Goal: Find specific page/section: Find specific page/section

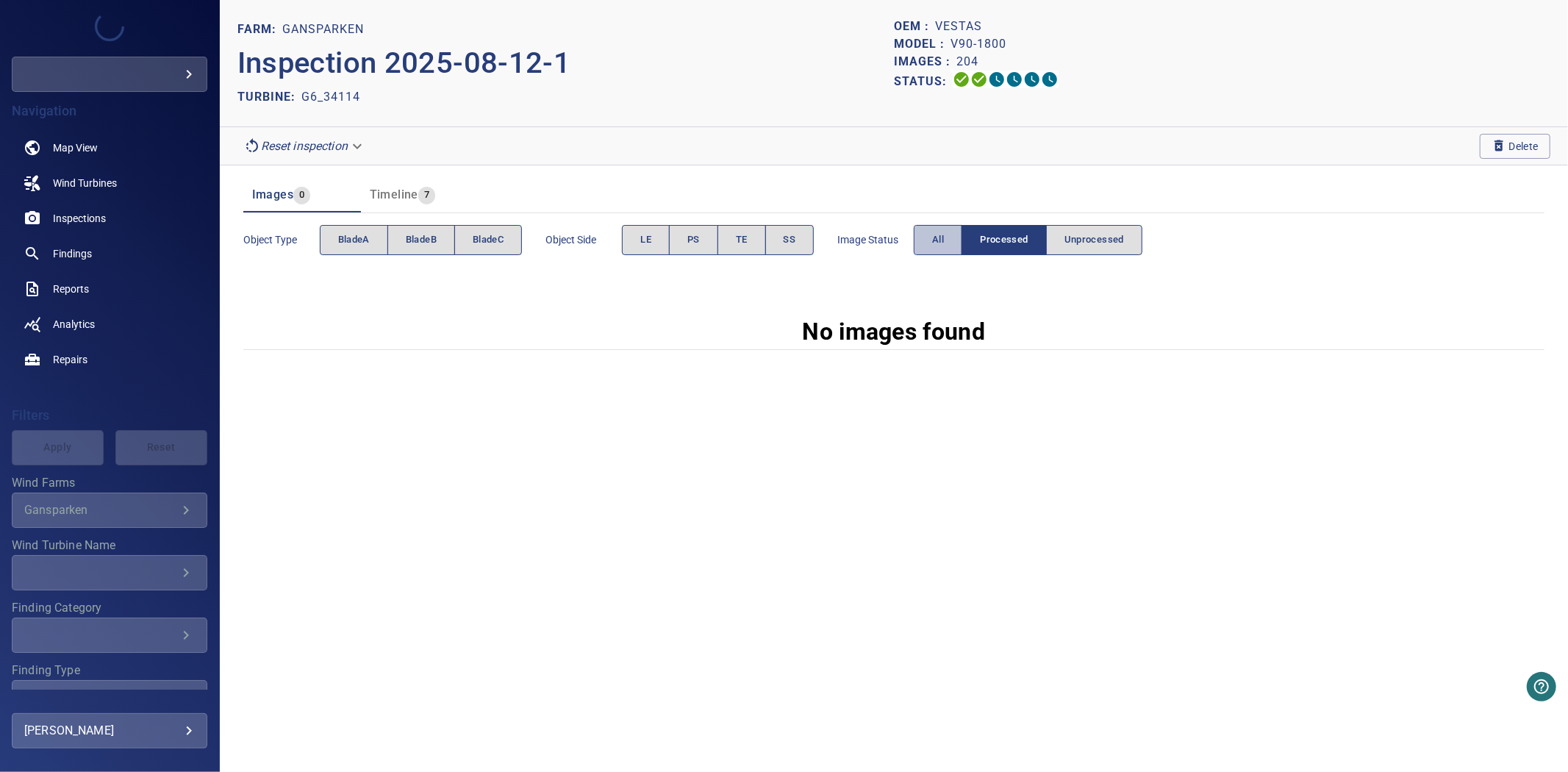
click at [952, 237] on button "All" at bounding box center [937, 240] width 49 height 30
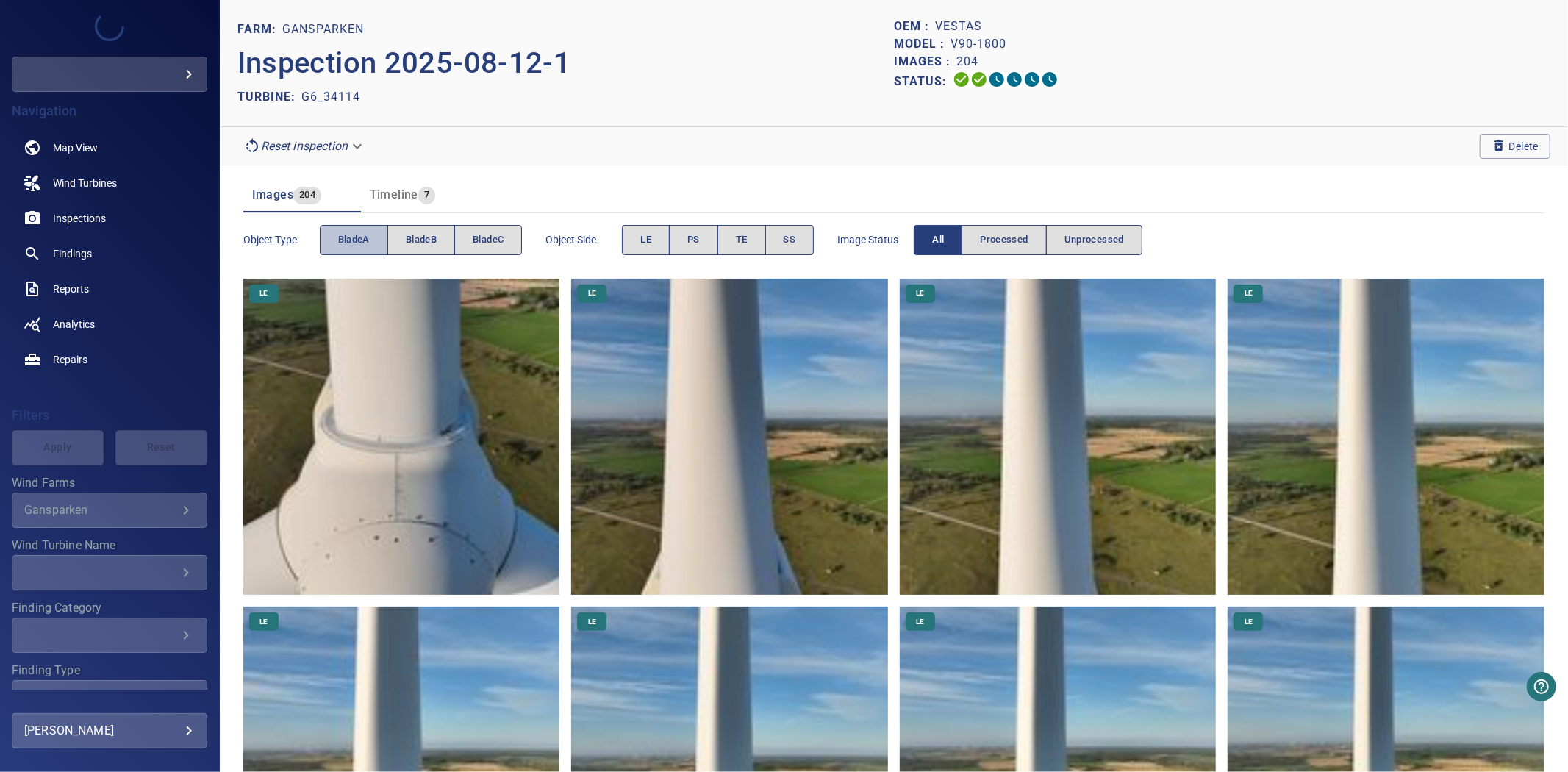
click at [361, 240] on span "bladeA" at bounding box center [354, 240] width 31 height 17
click at [363, 239] on span "bladeA" at bounding box center [354, 240] width 31 height 17
click at [423, 237] on span "bladeB" at bounding box center [421, 240] width 31 height 17
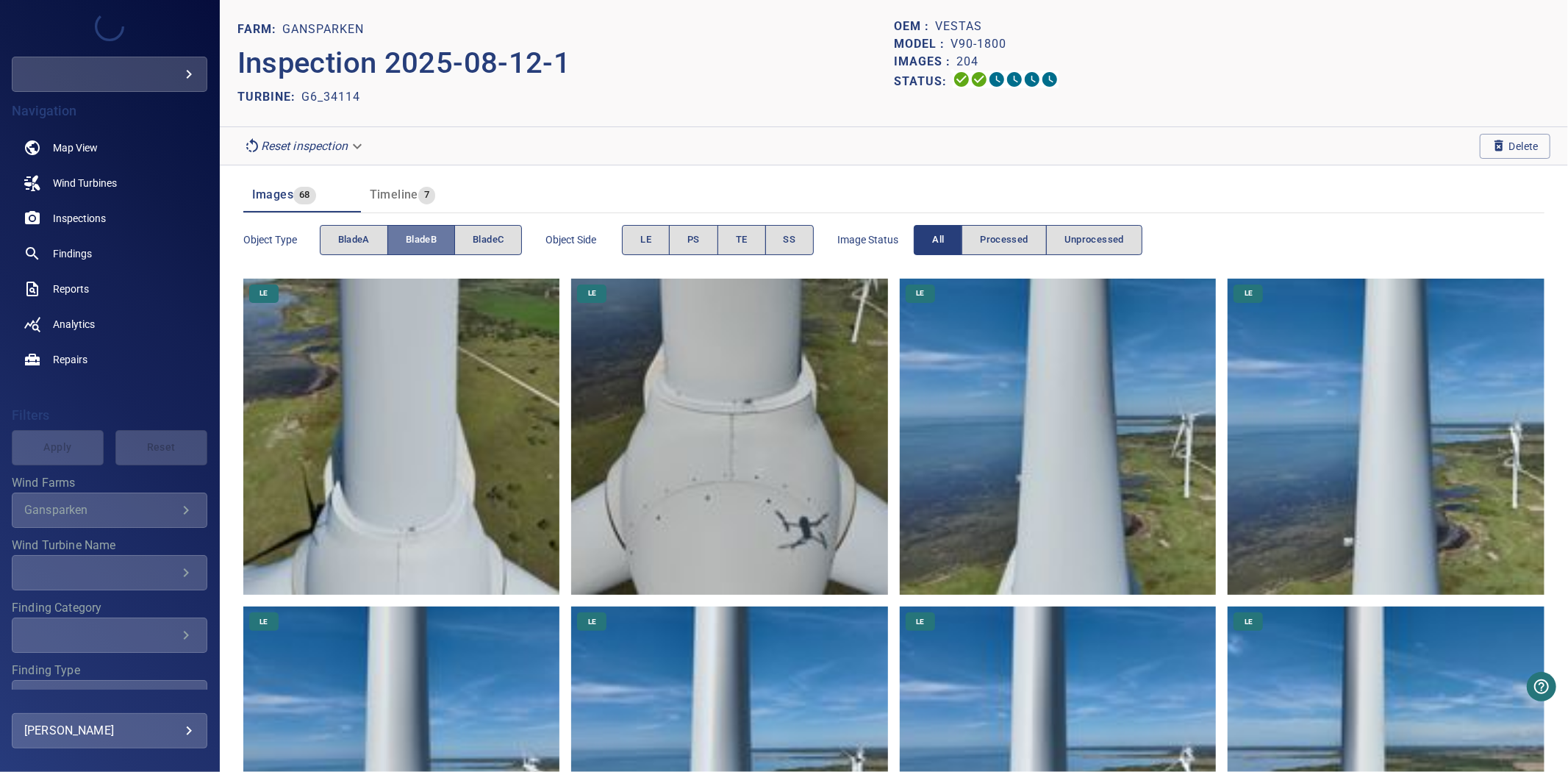
click at [423, 237] on span "bladeB" at bounding box center [421, 240] width 31 height 17
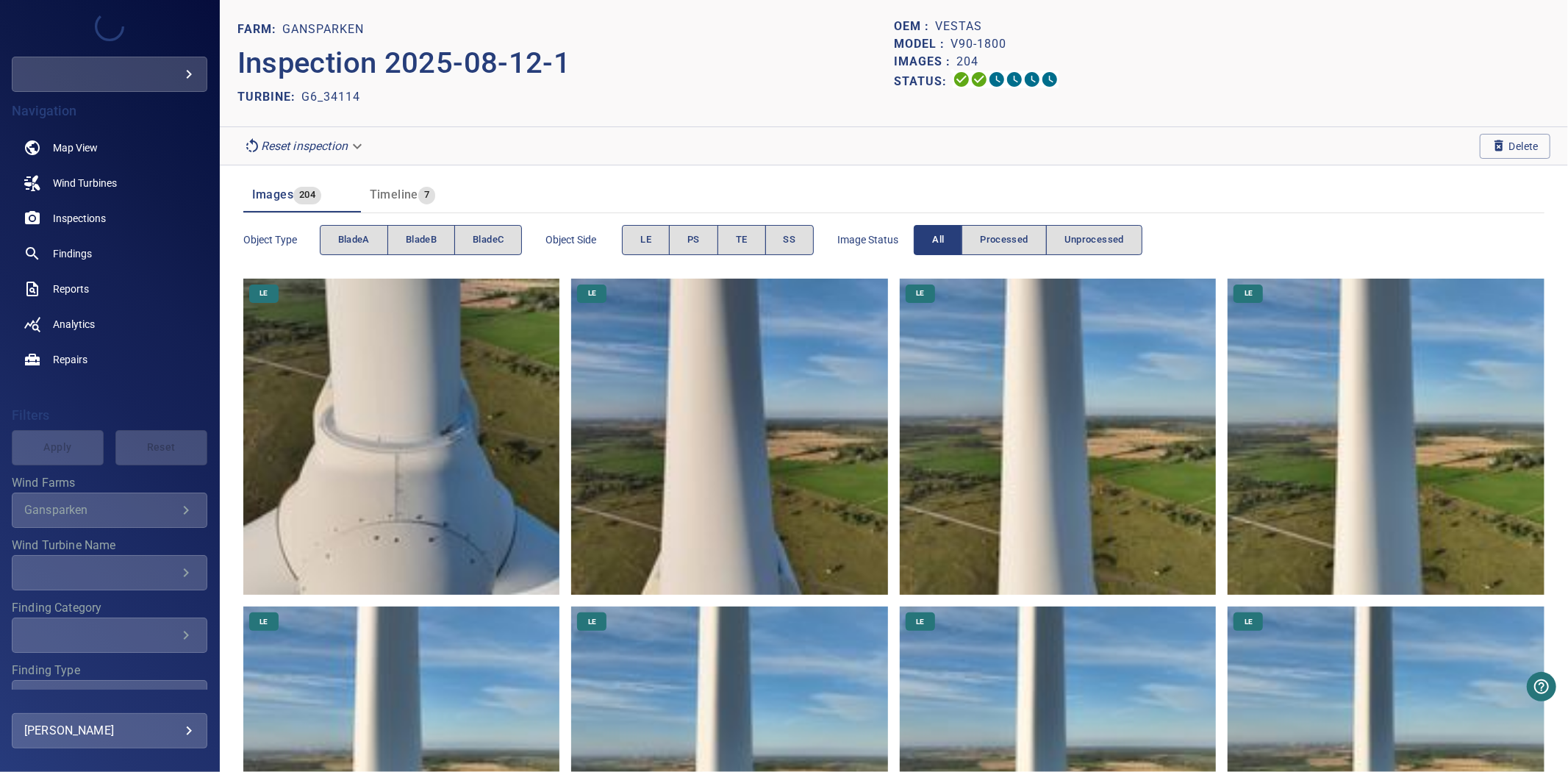
click at [470, 237] on button "bladeC" at bounding box center [488, 240] width 68 height 30
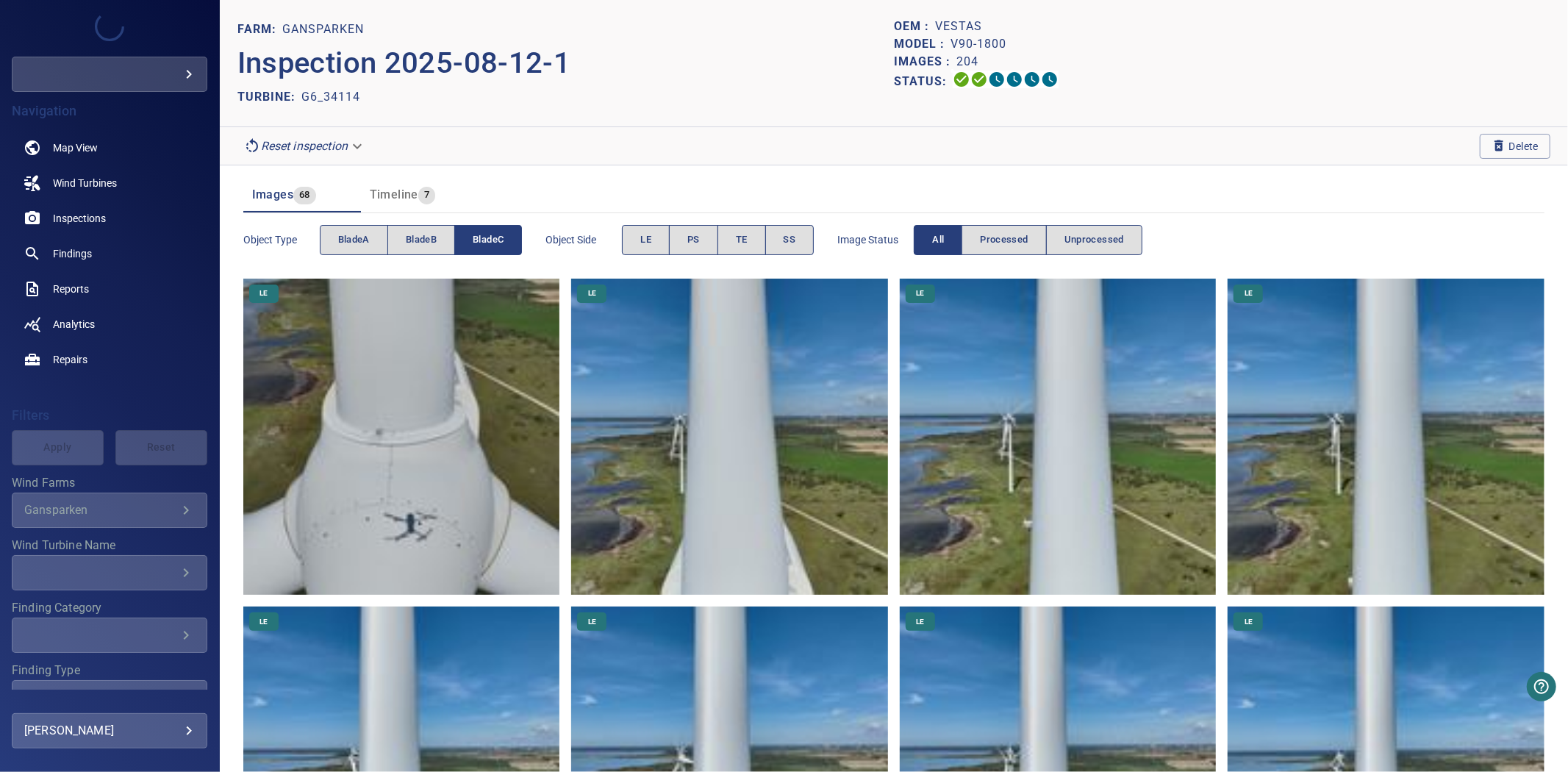
click at [470, 237] on button "bladeC" at bounding box center [488, 240] width 68 height 30
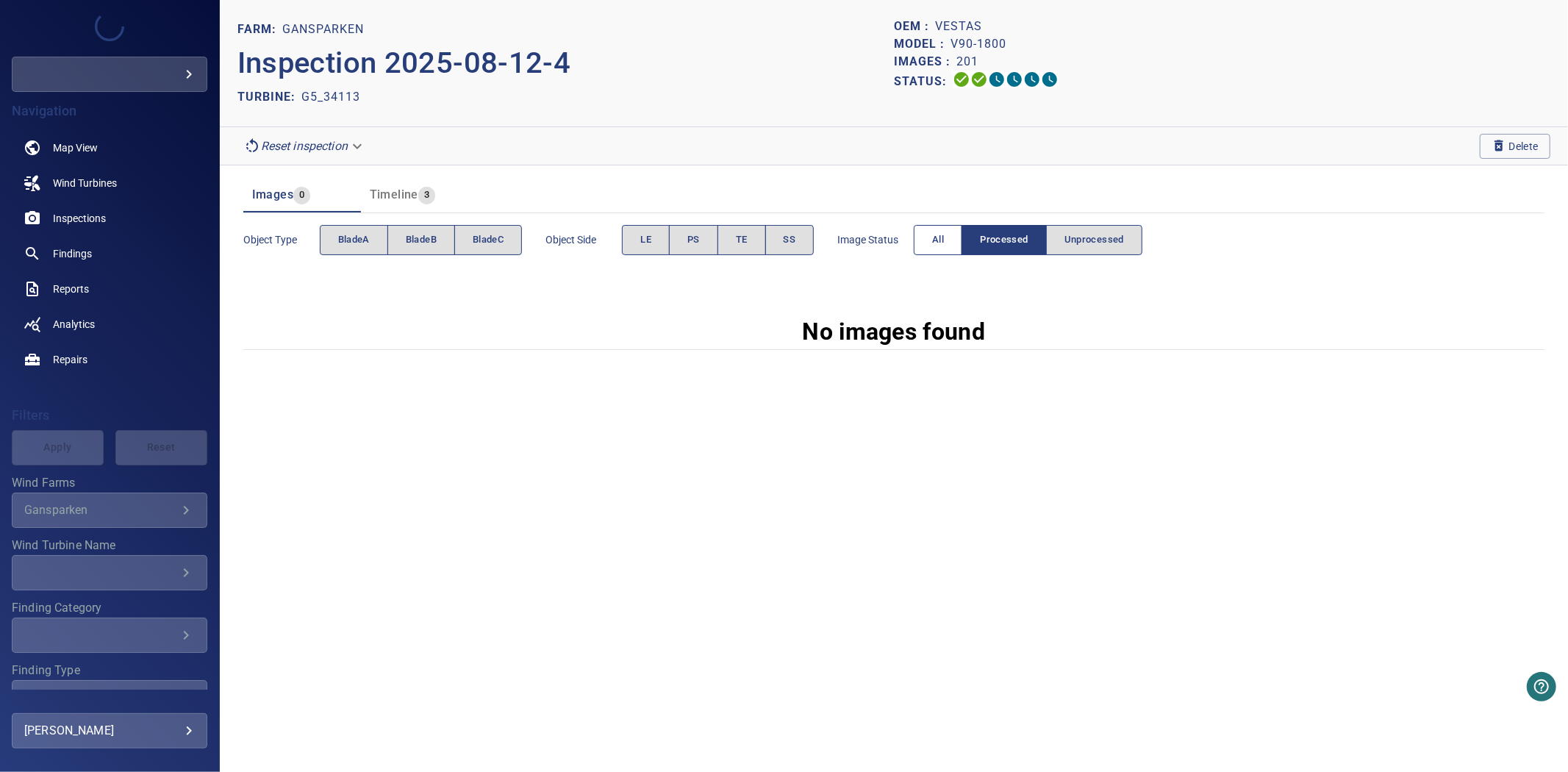
click at [947, 240] on button "All" at bounding box center [937, 240] width 49 height 30
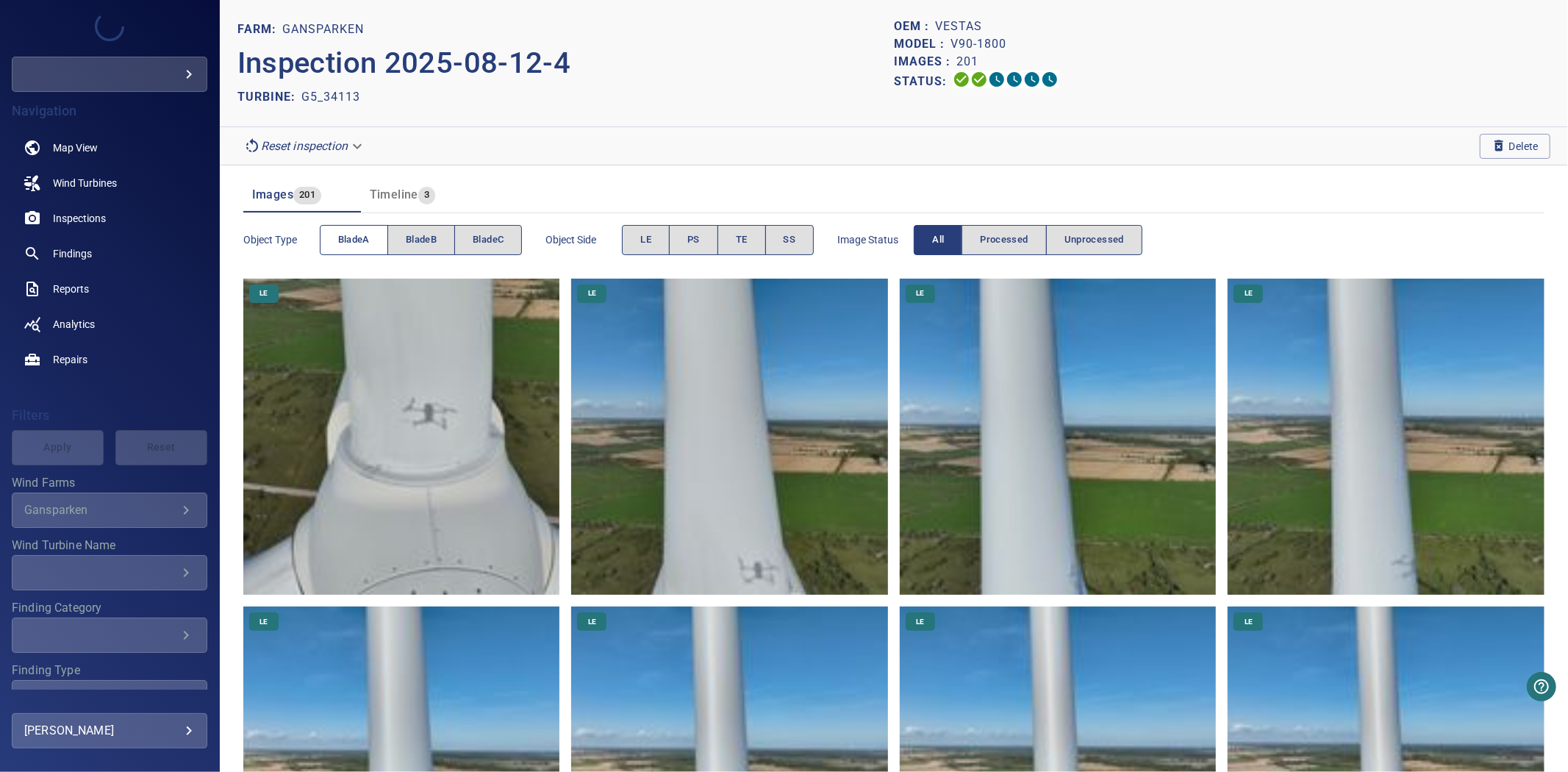
click at [349, 246] on span "bladeA" at bounding box center [354, 240] width 31 height 17
click at [406, 243] on span "bladeB" at bounding box center [421, 240] width 31 height 17
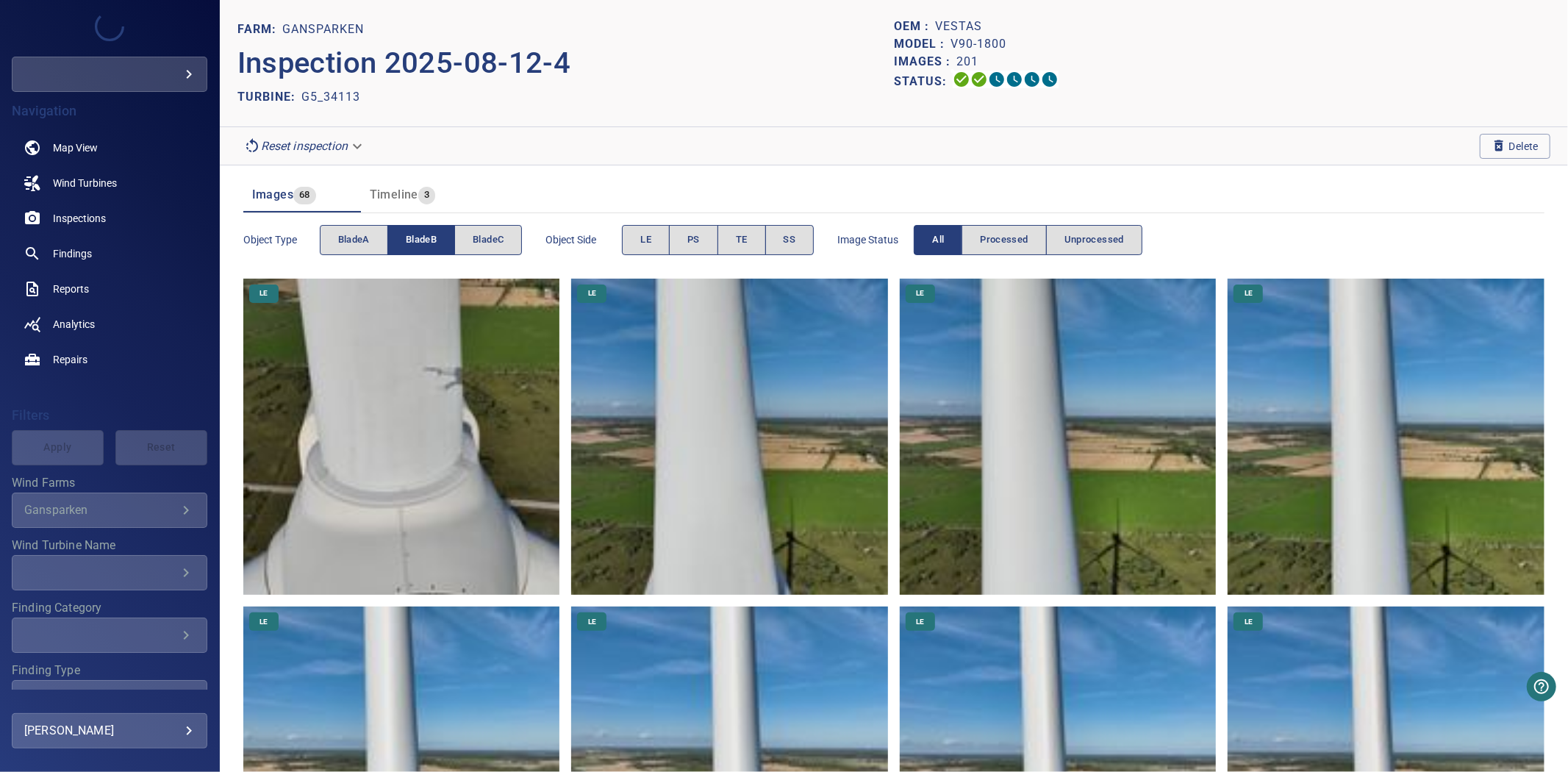
click at [406, 243] on span "bladeB" at bounding box center [421, 240] width 31 height 17
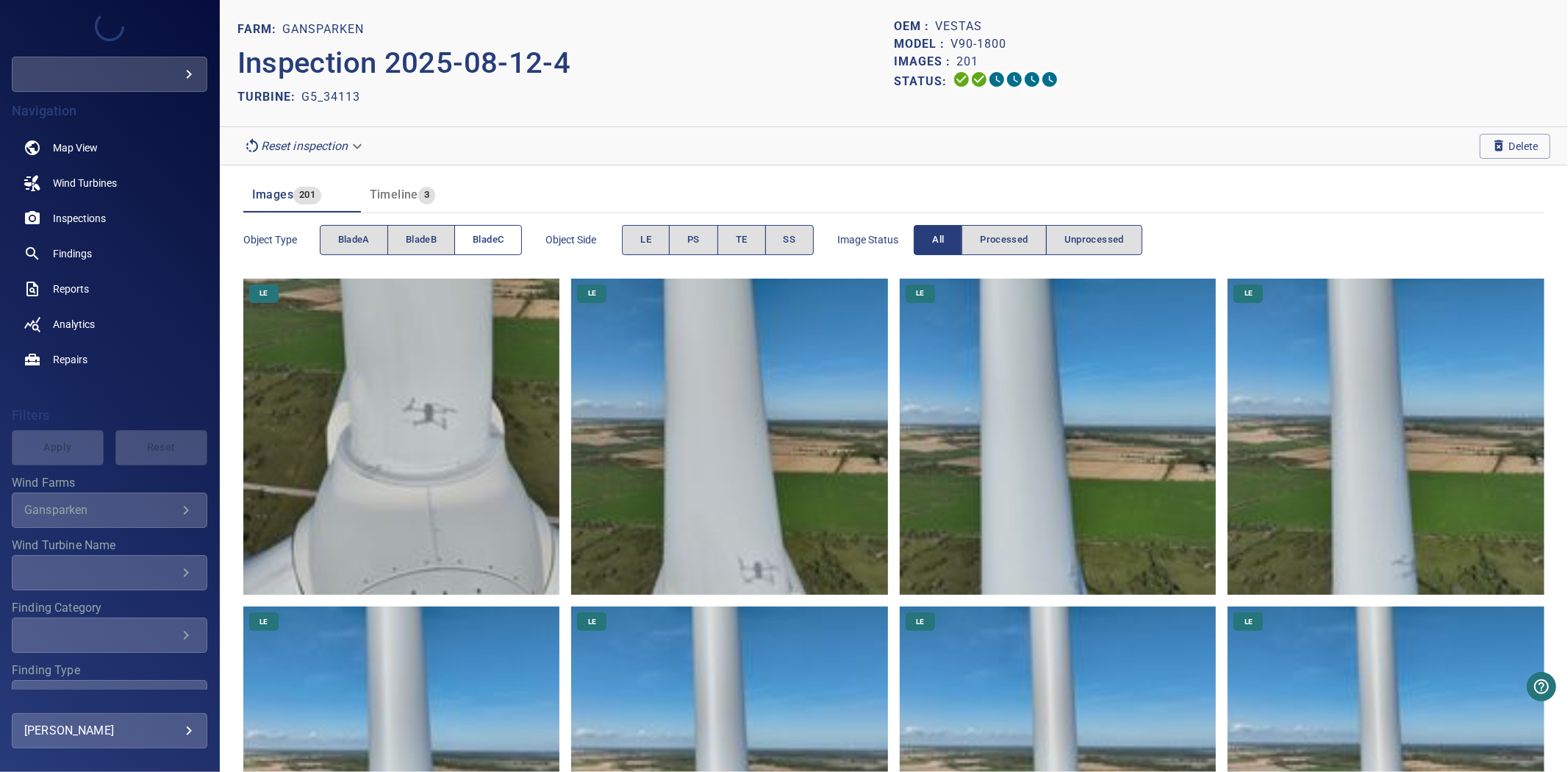
click at [481, 251] on button "bladeC" at bounding box center [488, 240] width 68 height 30
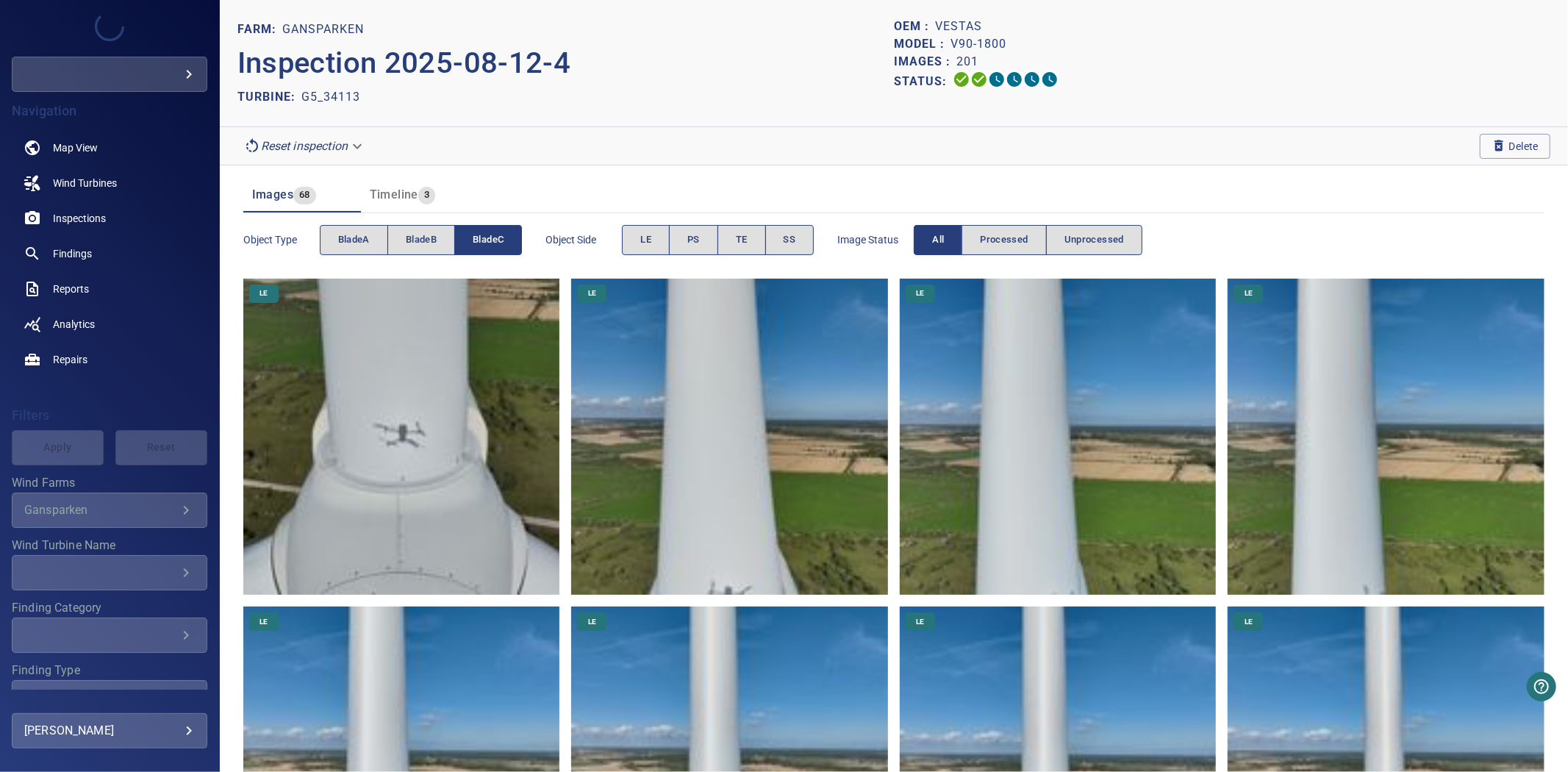
click at [481, 251] on button "bladeC" at bounding box center [488, 240] width 68 height 30
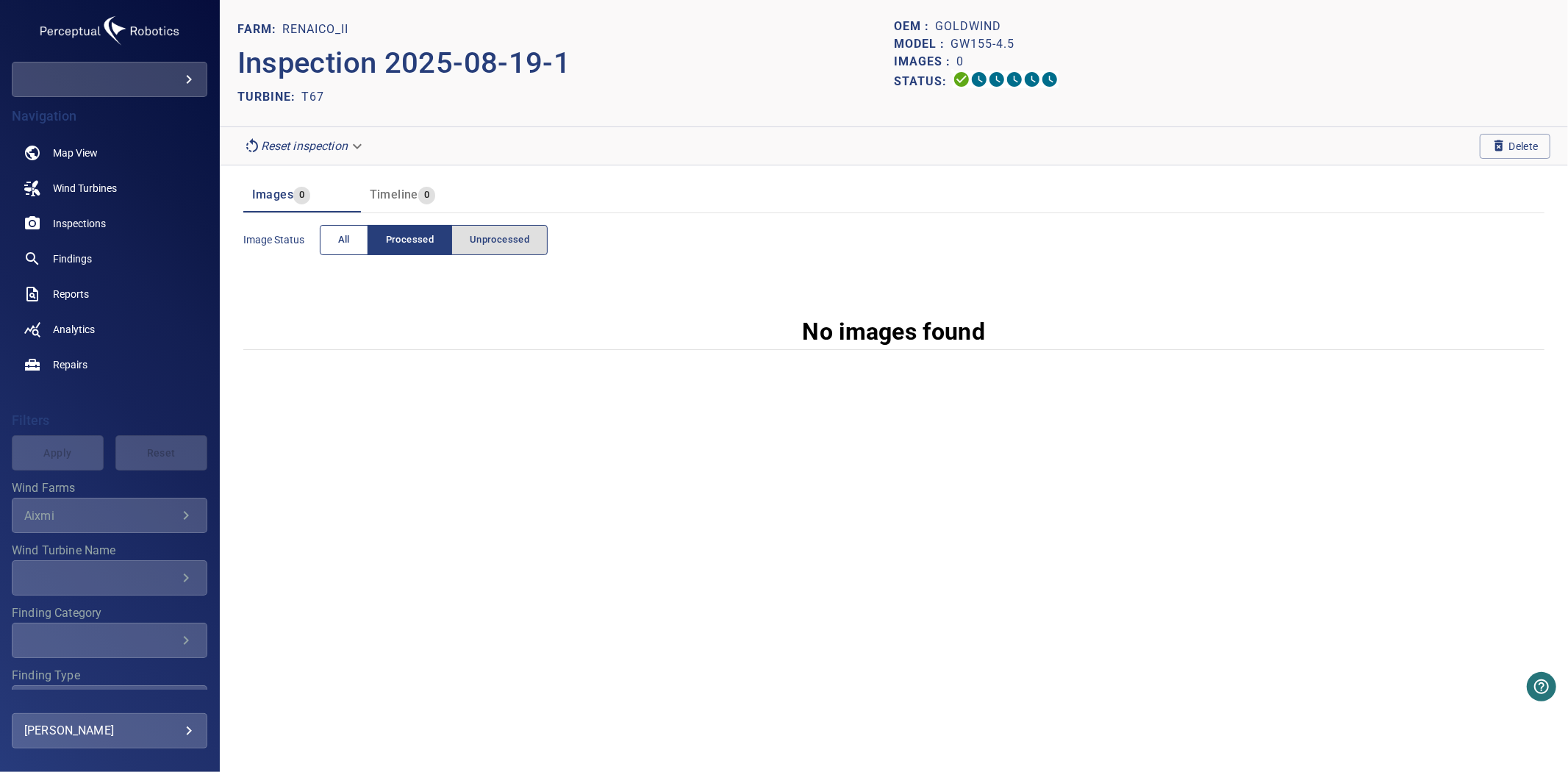
click at [335, 234] on button "All" at bounding box center [343, 240] width 49 height 30
click at [357, 238] on button "All" at bounding box center [343, 240] width 49 height 30
click at [341, 268] on section "No images found" at bounding box center [893, 308] width 1301 height 82
click at [340, 252] on button "All" at bounding box center [343, 240] width 49 height 30
click at [358, 235] on button "All" at bounding box center [343, 240] width 49 height 30
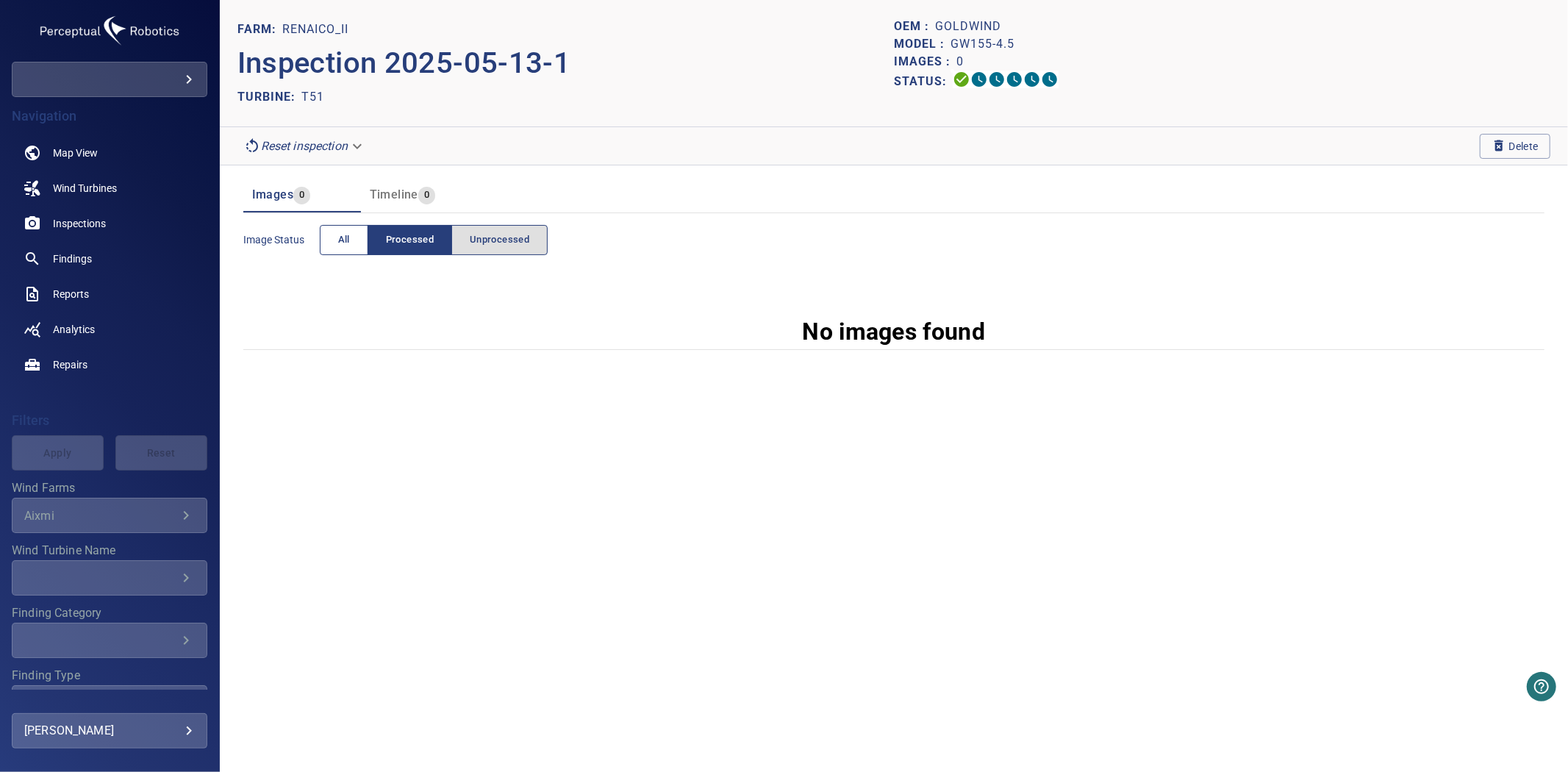
click at [359, 232] on button "All" at bounding box center [343, 240] width 49 height 30
click at [344, 237] on span "All" at bounding box center [344, 240] width 12 height 17
click at [348, 232] on span "All" at bounding box center [344, 240] width 12 height 17
click at [340, 237] on span "All" at bounding box center [344, 240] width 12 height 17
click at [349, 239] on span "All" at bounding box center [344, 240] width 12 height 17
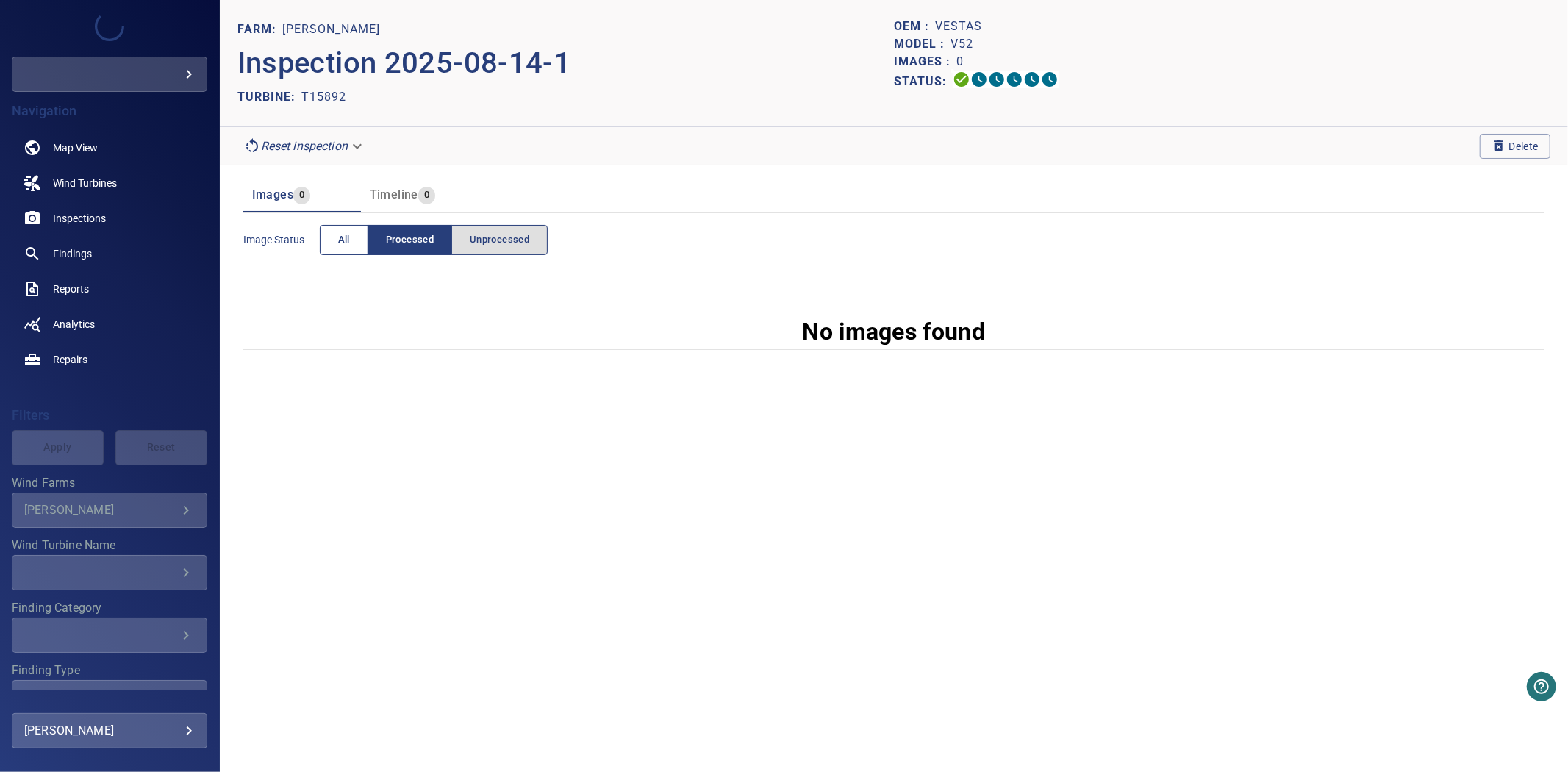
click at [349, 252] on button "All" at bounding box center [343, 240] width 49 height 30
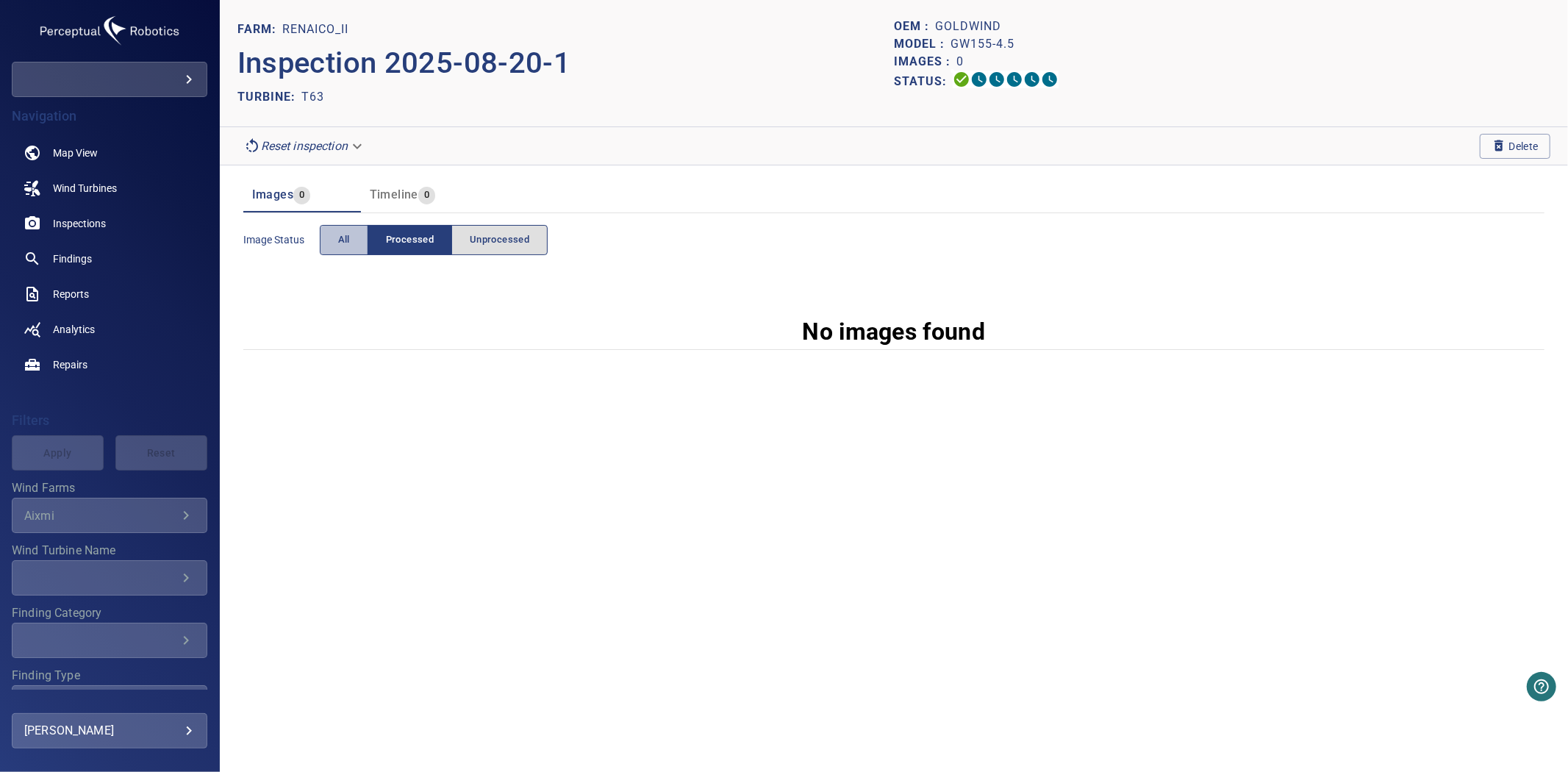
click at [336, 249] on button "All" at bounding box center [343, 240] width 49 height 30
click at [354, 255] on button "All" at bounding box center [343, 240] width 49 height 30
click at [331, 243] on button "All" at bounding box center [343, 240] width 49 height 30
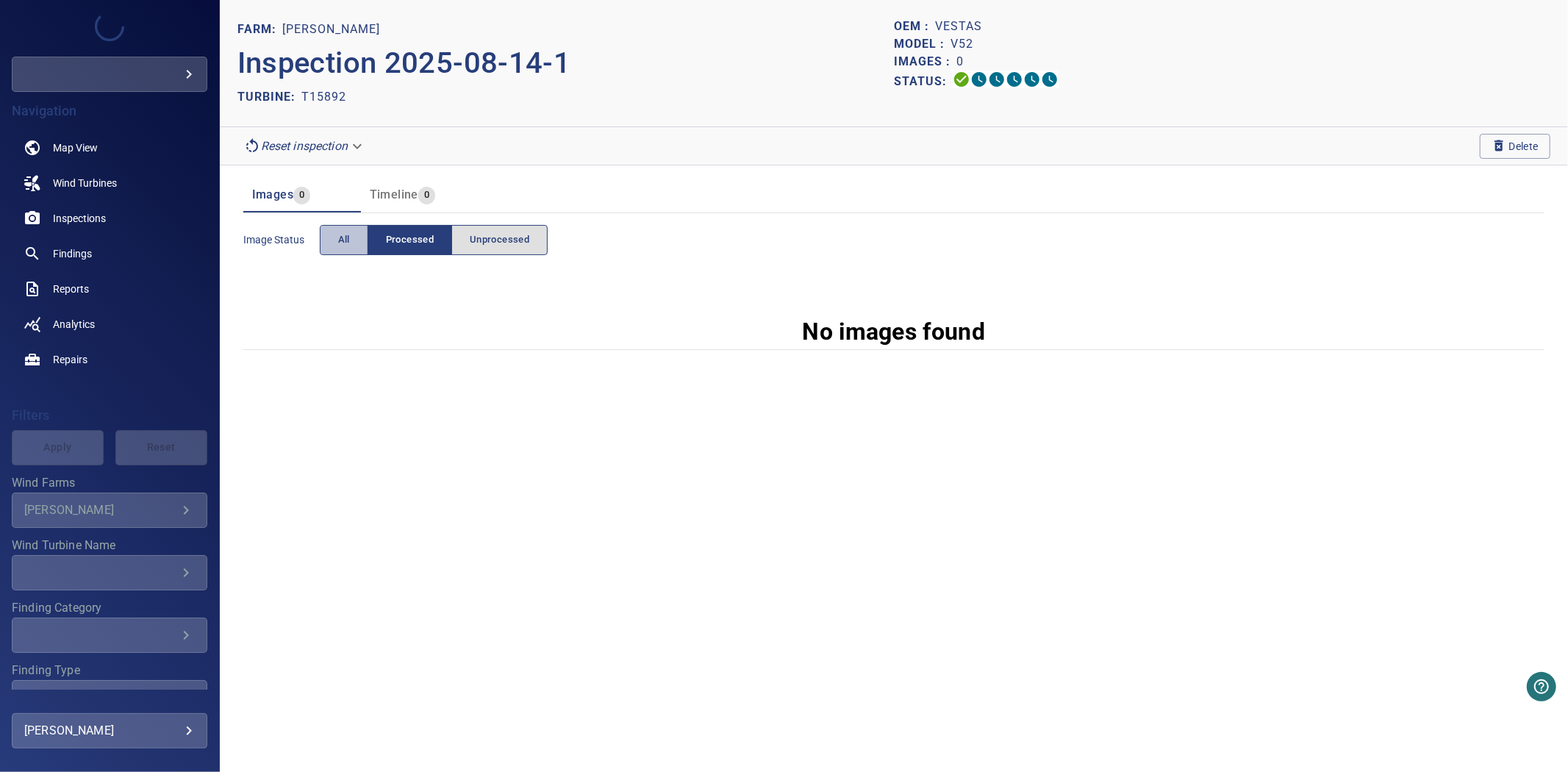
click at [358, 240] on button "All" at bounding box center [343, 240] width 49 height 30
click at [65, 215] on span "Inspections" at bounding box center [79, 219] width 53 height 15
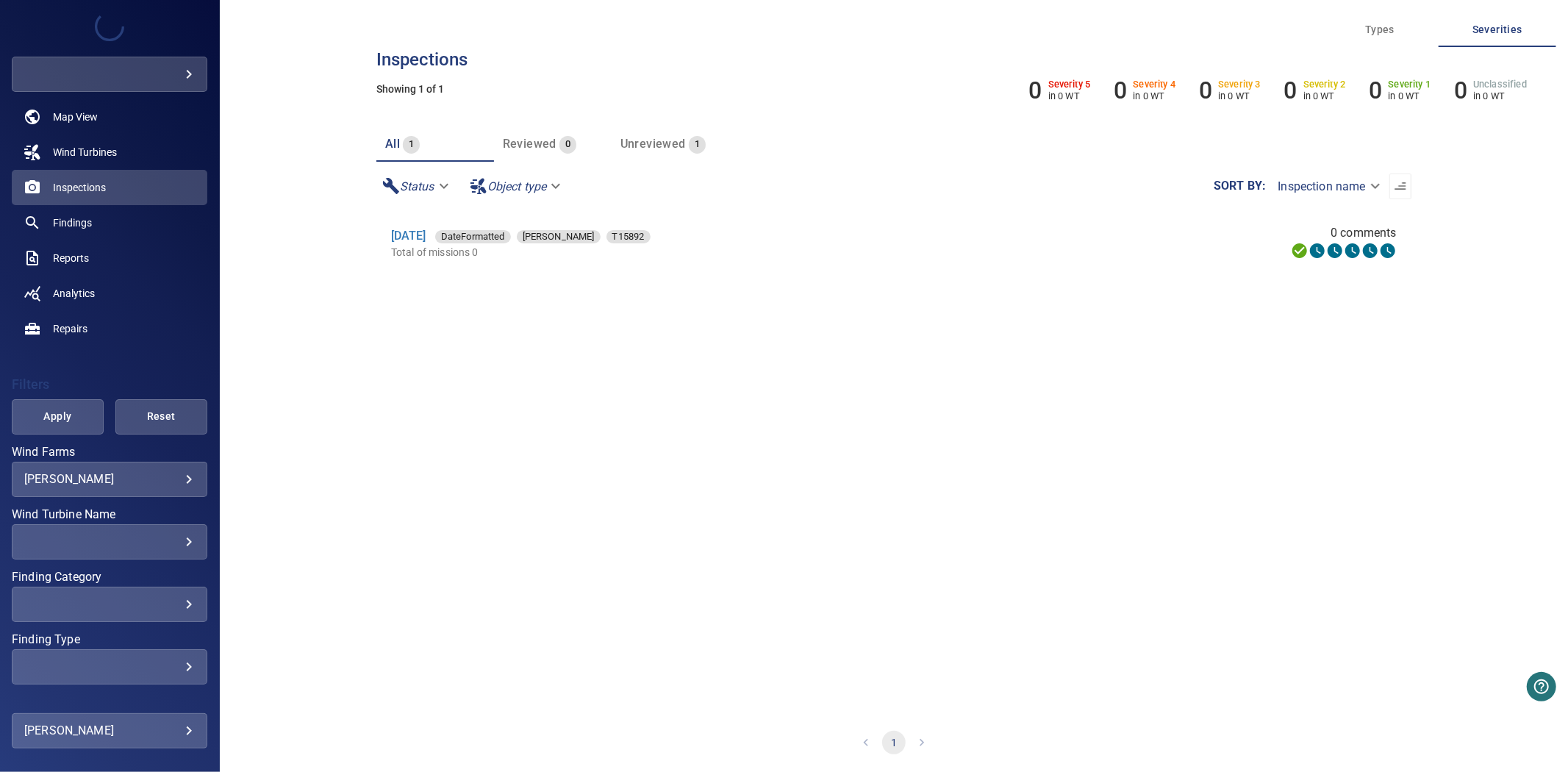
scroll to position [85, 0]
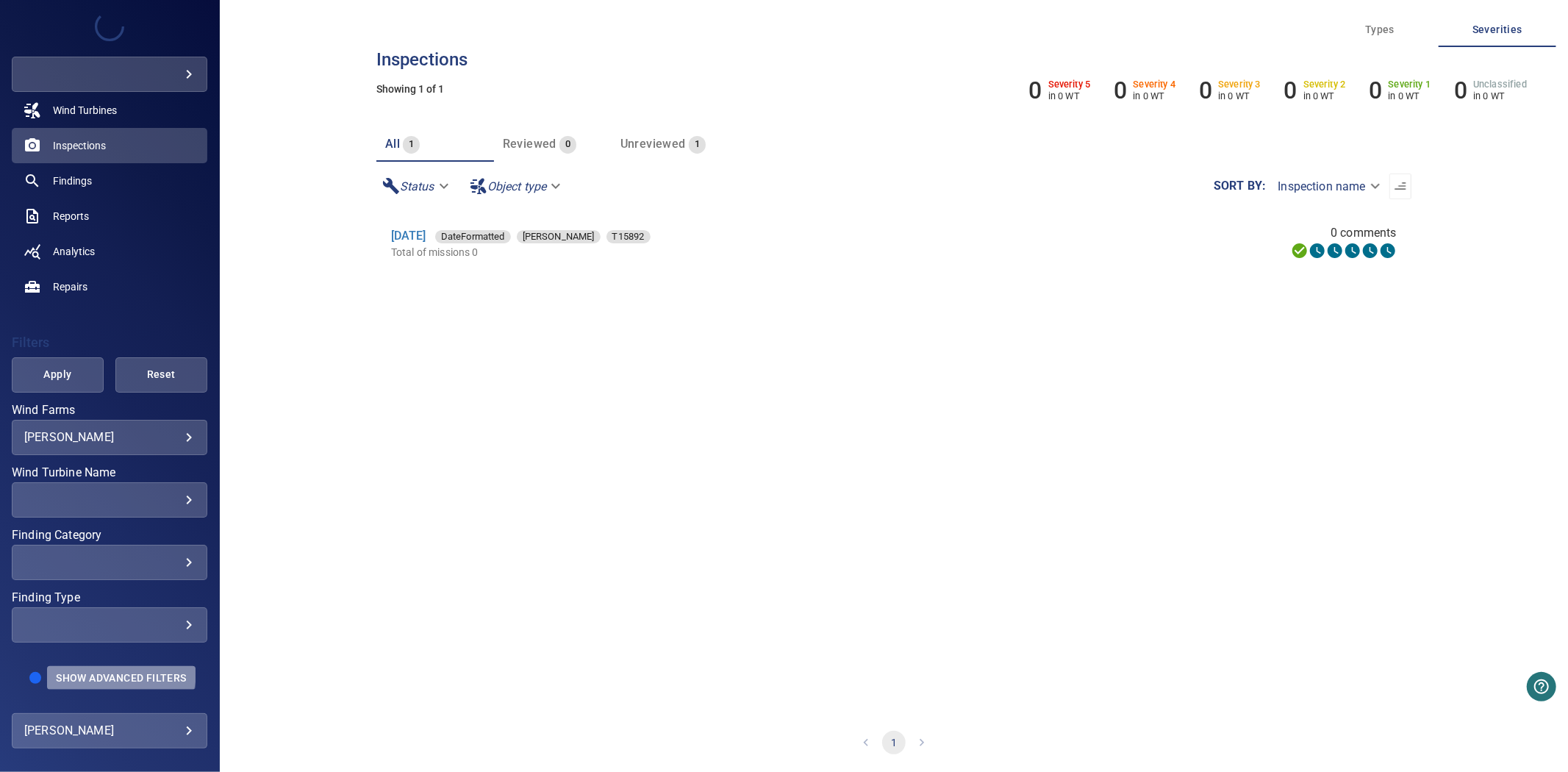
click at [99, 666] on button "Show Advanced Filters" at bounding box center [121, 678] width 148 height 24
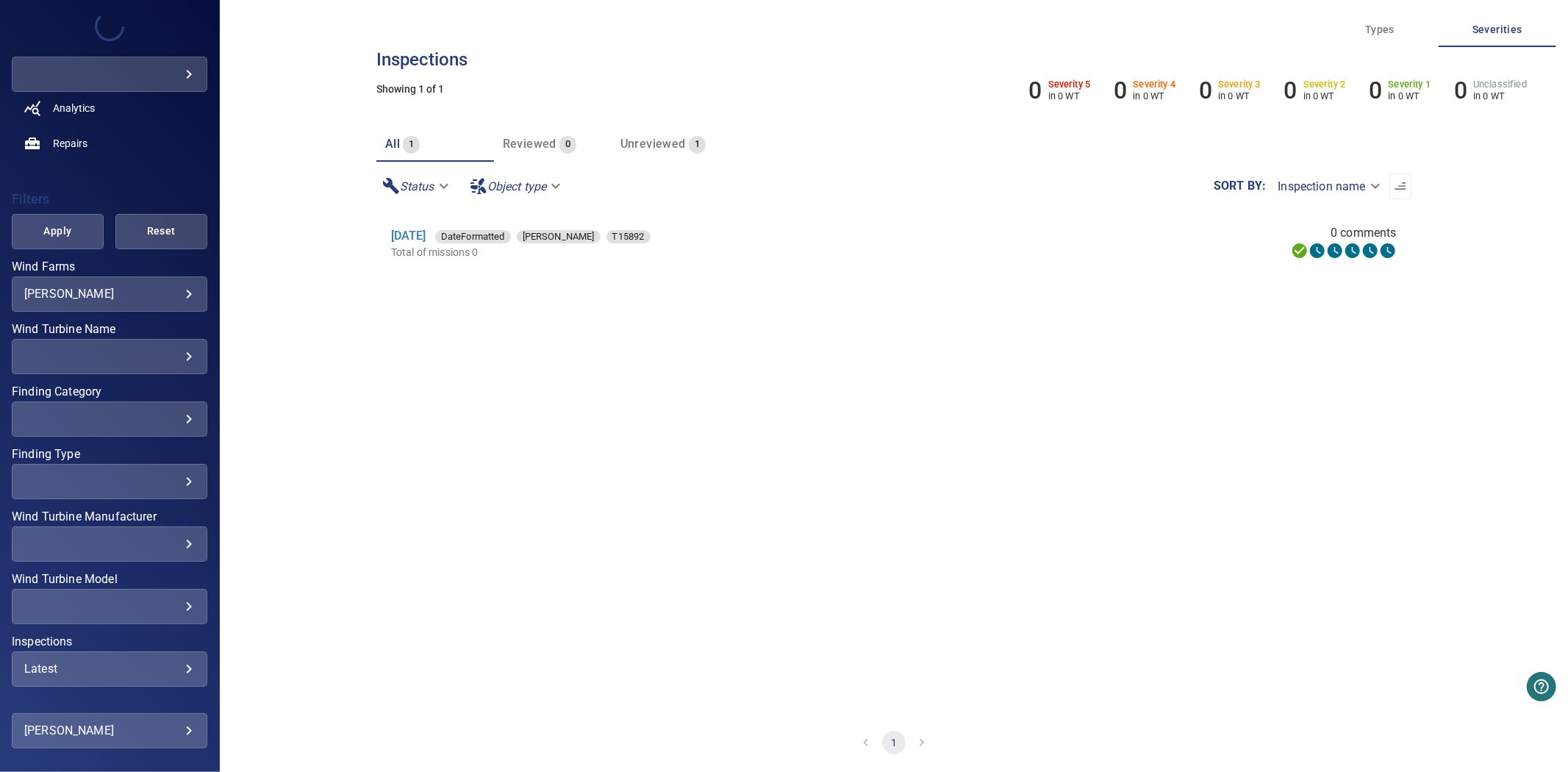
scroll to position [284, 0]
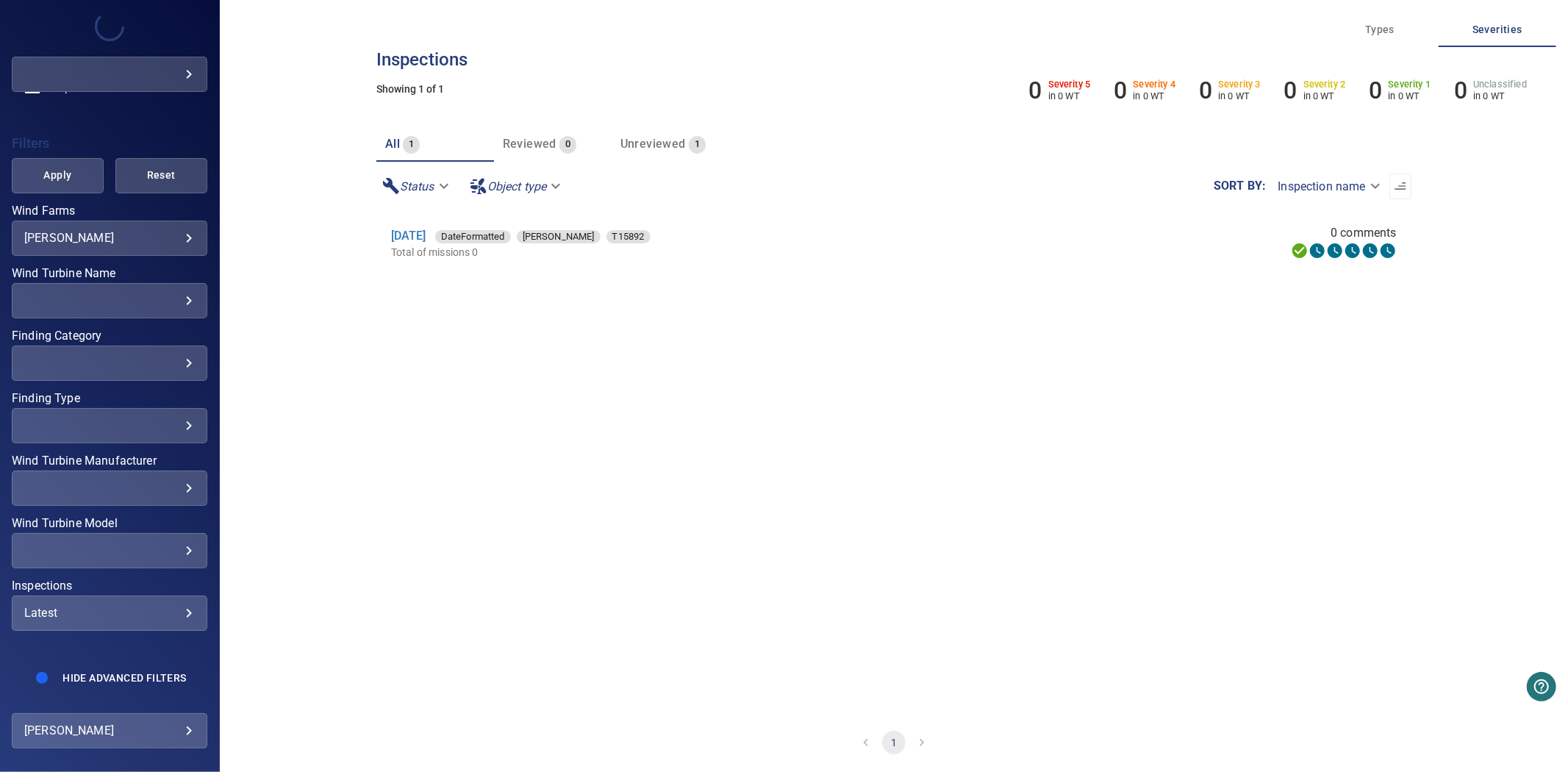
click at [113, 606] on div "Latest" at bounding box center [110, 613] width 171 height 14
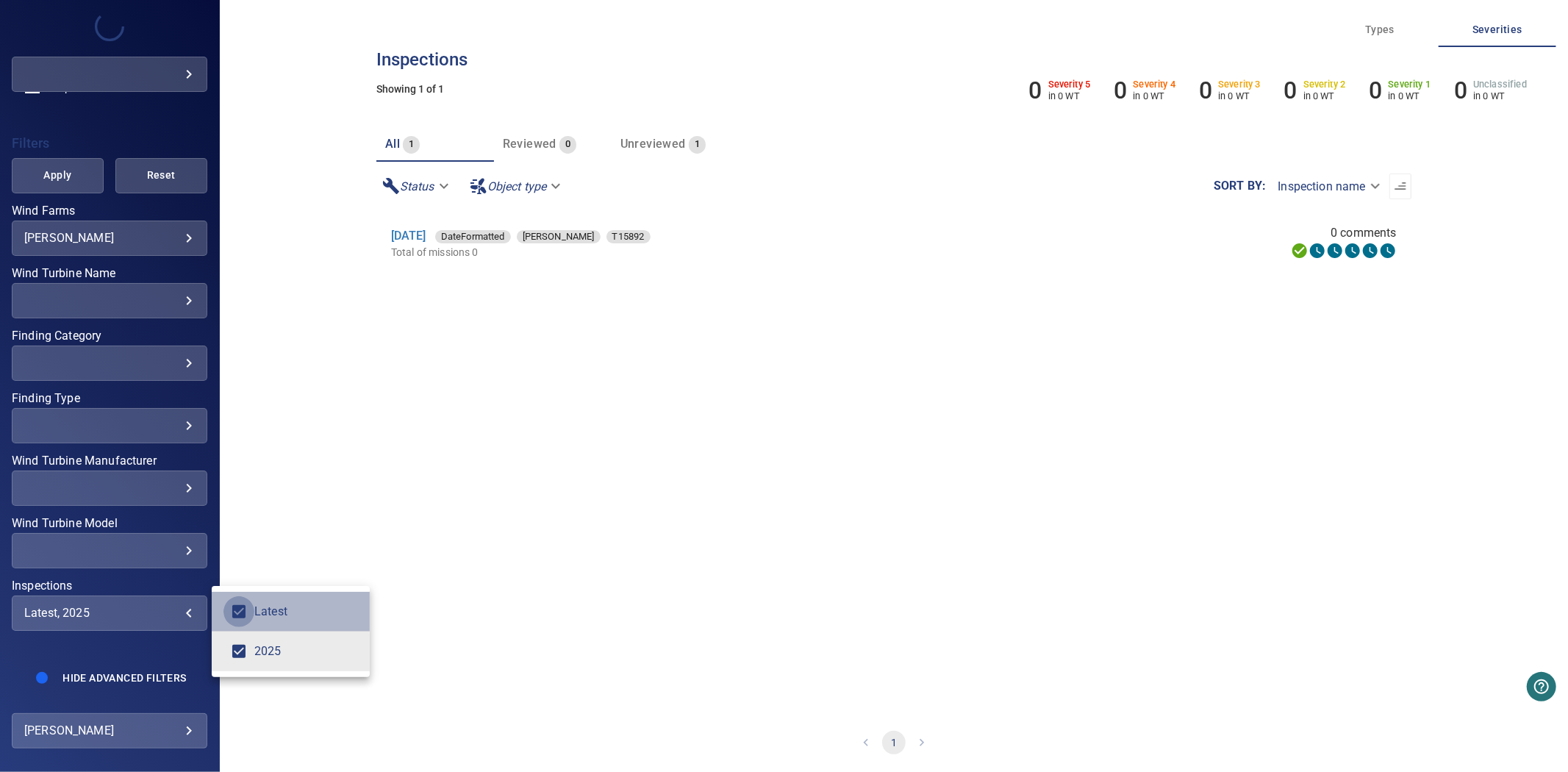
type input "****"
click at [65, 172] on div "Inspections" at bounding box center [784, 386] width 1568 height 772
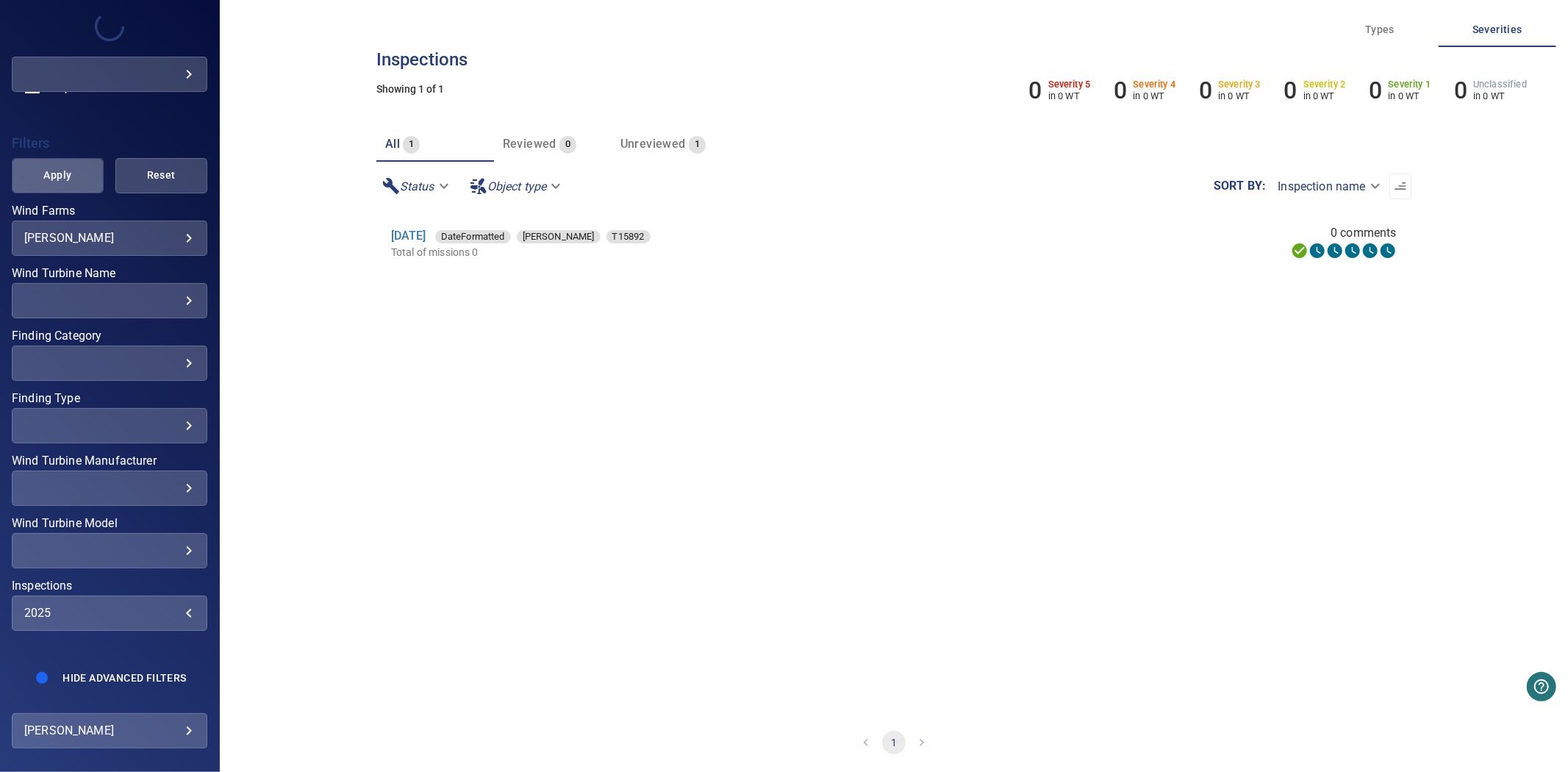
click at [65, 168] on span "Apply" at bounding box center [57, 175] width 55 height 19
click at [351, 320] on div "**********" at bounding box center [893, 386] width 1348 height 772
